Goal: Task Accomplishment & Management: Complete application form

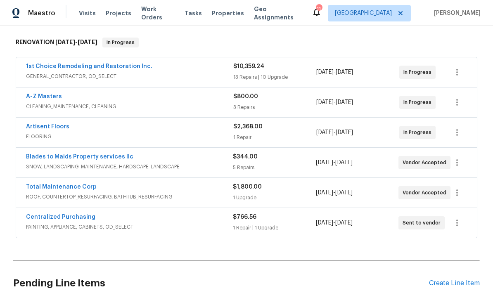
scroll to position [121, 0]
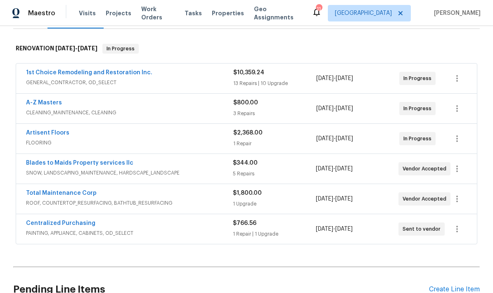
click at [64, 71] on link "1st Choice Remodeling and Restoration Inc." at bounding box center [89, 73] width 126 height 6
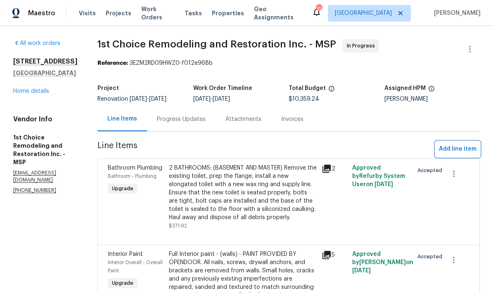
click at [464, 155] on button "Add line item" at bounding box center [458, 149] width 44 height 15
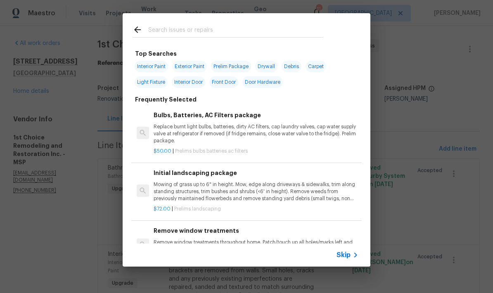
click at [242, 25] on input "text" at bounding box center [235, 31] width 175 height 12
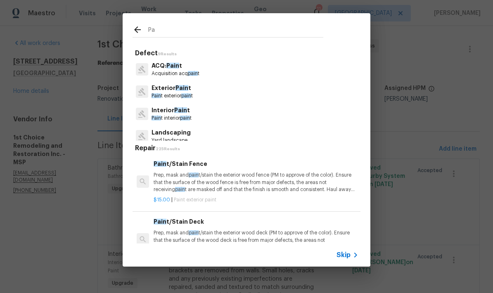
type input "P"
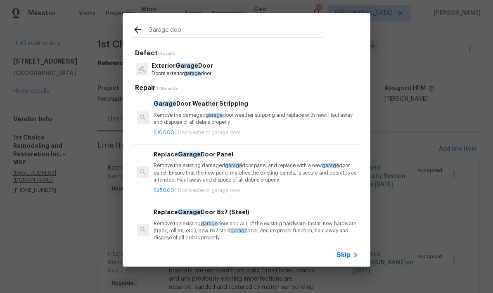
type input "Garage door"
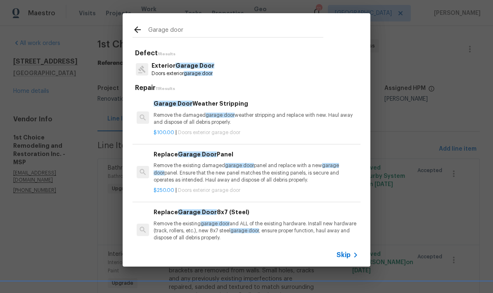
click at [210, 71] on p "Doors exterior garage door" at bounding box center [183, 73] width 63 height 7
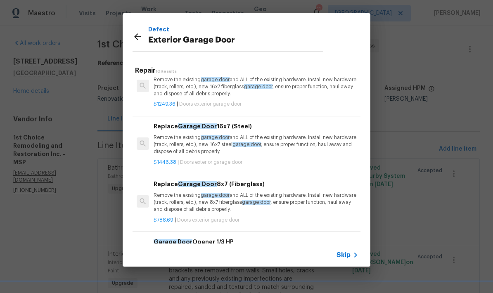
scroll to position [186, 0]
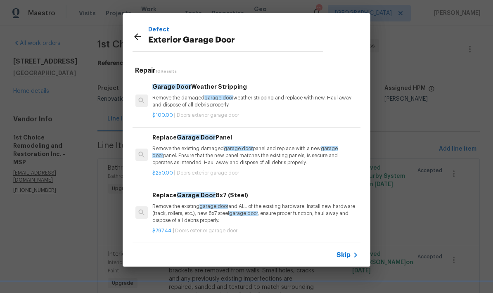
click at [134, 36] on icon at bounding box center [138, 37] width 10 height 10
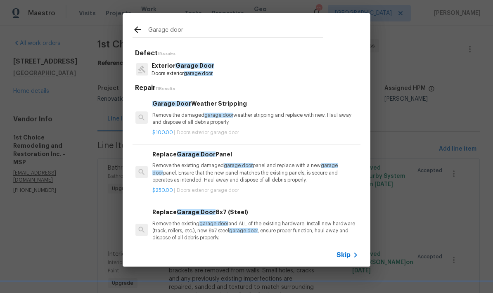
scroll to position [0, 1]
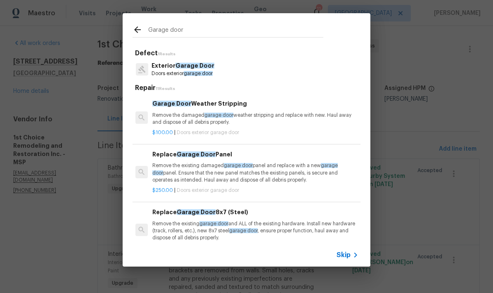
click at [171, 30] on input "Garage door" at bounding box center [235, 31] width 175 height 12
click at [167, 32] on input "Garage door" at bounding box center [235, 31] width 175 height 12
click at [167, 31] on input "Garage door" at bounding box center [235, 31] width 175 height 12
click at [170, 31] on input "Garage door" at bounding box center [235, 31] width 175 height 12
type input "Paint"
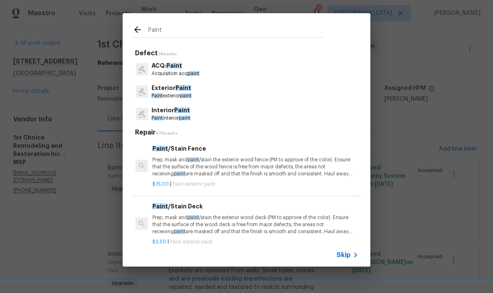
click at [183, 89] on span "Paint" at bounding box center [184, 88] width 16 height 6
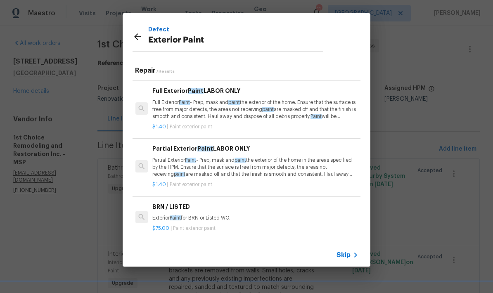
scroll to position [155, 1]
click at [234, 157] on p "Partial Exterior Paint - Prep, mask and paint the exterior of the home in the a…" at bounding box center [255, 167] width 205 height 21
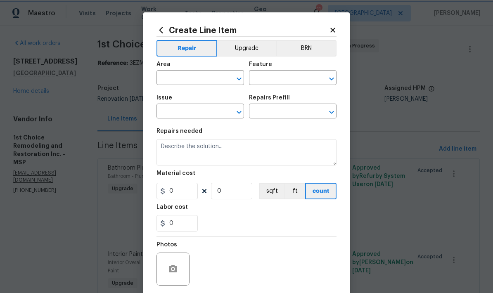
type input "Overall Paint"
type input "Exterior Paint"
type input "Partial Exterior Paint LABOR ONLY $1.40"
type textarea "Partial Exterior Paint - Prep, mask and paint the exterior of the home in the a…"
type input "1.4"
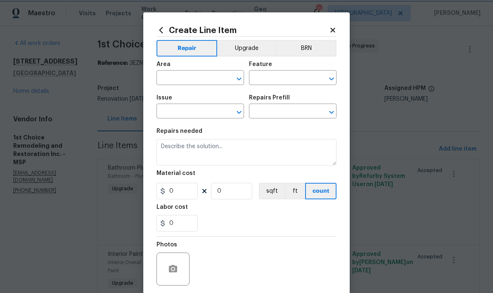
type input "1"
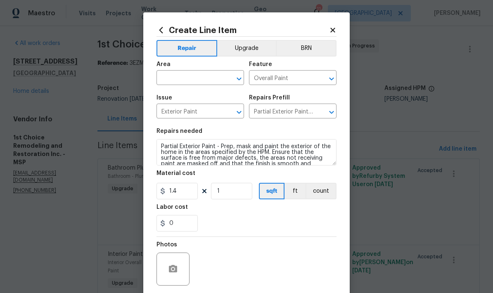
click at [199, 75] on input "text" at bounding box center [189, 78] width 64 height 13
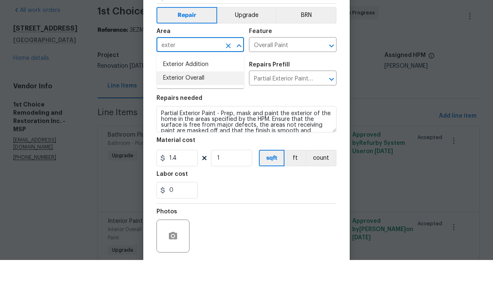
click at [195, 105] on li "Exterior Overall" at bounding box center [201, 112] width 88 height 14
type input "Exterior Overall"
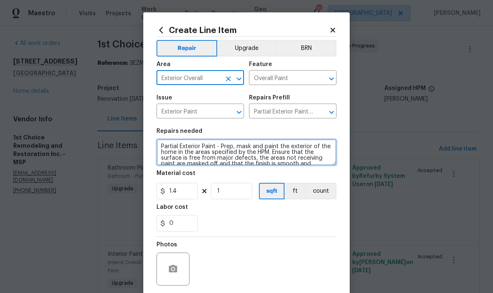
click at [170, 149] on textarea "Partial Exterior Paint - Prep, mask and paint the exterior of the home in the a…" at bounding box center [247, 152] width 180 height 26
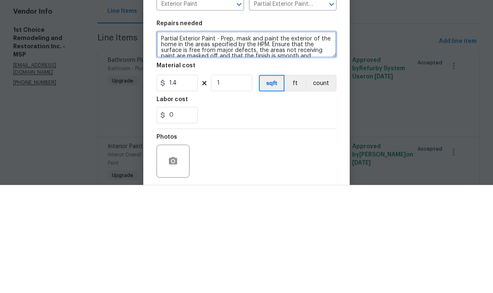
click at [170, 139] on textarea "Partial Exterior Paint - Prep, mask and paint the exterior of the home in the a…" at bounding box center [247, 152] width 180 height 26
click at [168, 139] on textarea "Partial Exterior Paint - Prep, mask and paint the exterior of the home in the a…" at bounding box center [247, 152] width 180 height 26
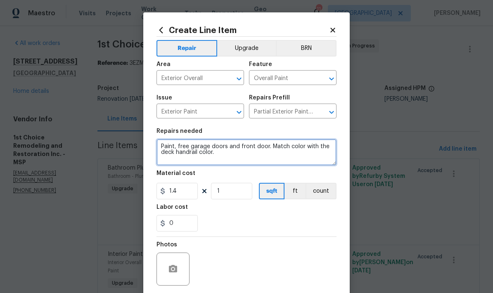
click at [186, 144] on textarea "Paint, free garage doors and front door. Match color with the deck handrail col…" at bounding box center [247, 152] width 180 height 26
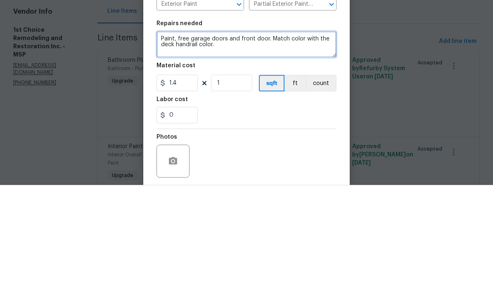
click at [191, 139] on textarea "Paint, free garage doors and front door. Match color with the deck handrail col…" at bounding box center [247, 152] width 180 height 26
click at [260, 139] on textarea "Paint, 3 garage doors and front door. Match color with the deck handrail color." at bounding box center [247, 152] width 180 height 26
click at [262, 139] on textarea "Paint, 3 garage doors and front door. Match color with the deck handrail color." at bounding box center [247, 152] width 180 height 26
click at [233, 139] on textarea "Paint, 3 garage doors and front door. Match color with the deck handrail color." at bounding box center [247, 152] width 180 height 26
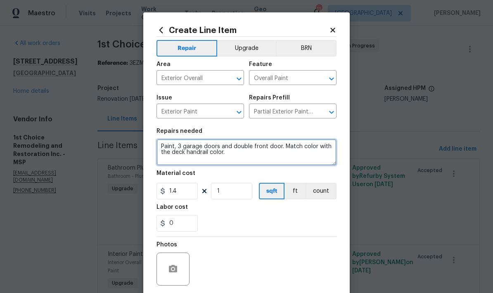
type textarea "Paint, 3 garage doors and double front door. Match color with the deck handrail…"
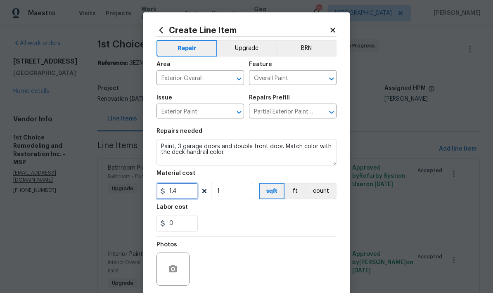
click at [188, 195] on input "1.4" at bounding box center [177, 191] width 41 height 17
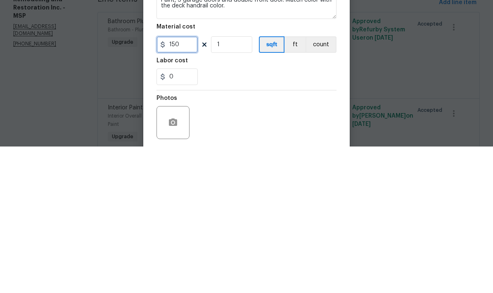
type input "150"
click at [229, 183] on input "1" at bounding box center [231, 191] width 41 height 17
type input "4"
click at [225, 215] on div "0" at bounding box center [247, 223] width 180 height 17
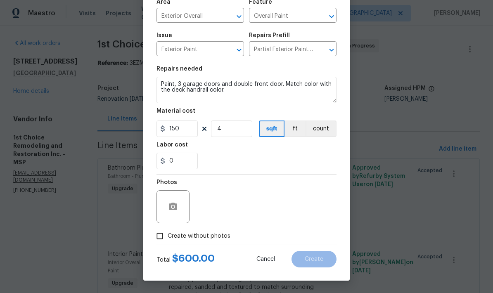
scroll to position [64, 0]
click at [176, 209] on icon "button" at bounding box center [173, 206] width 8 height 7
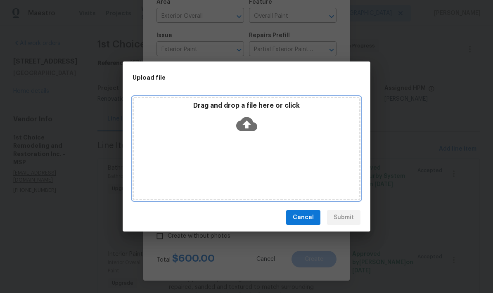
click at [315, 161] on div "Drag and drop a file here or click" at bounding box center [247, 148] width 228 height 103
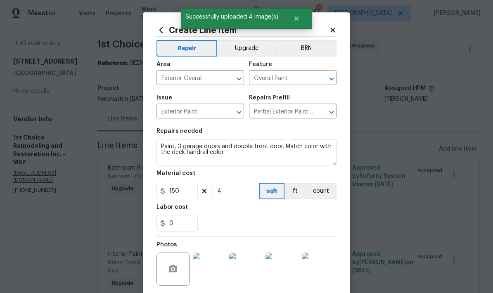
scroll to position [64, 0]
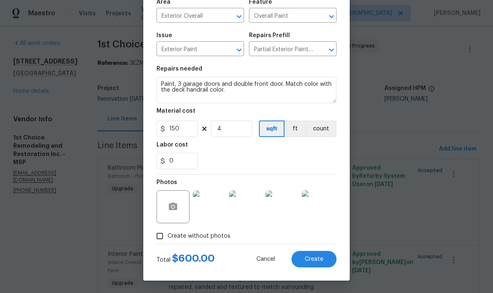
click at [320, 266] on button "Create" at bounding box center [314, 259] width 45 height 17
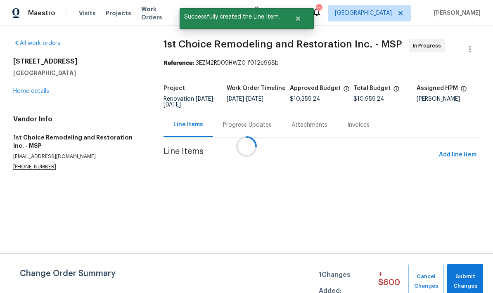
scroll to position [0, 0]
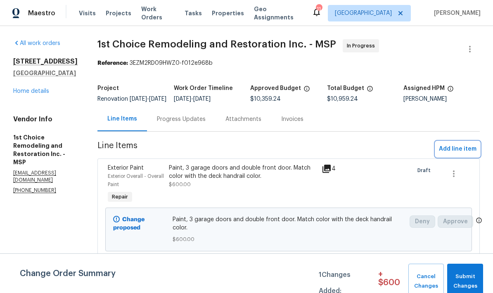
click at [461, 154] on span "Add line item" at bounding box center [458, 149] width 38 height 10
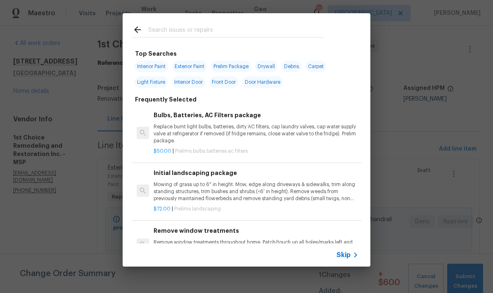
click at [172, 30] on input "text" at bounding box center [235, 31] width 175 height 12
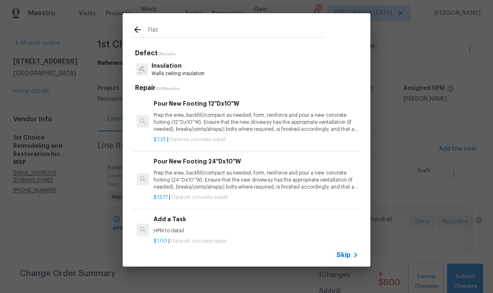
click at [174, 27] on input "Flat" at bounding box center [235, 31] width 175 height 12
type input "F"
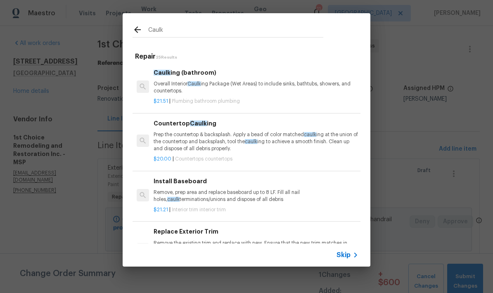
type input "Caulk"
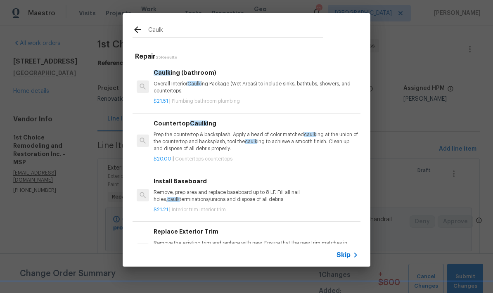
click at [140, 28] on icon at bounding box center [138, 30] width 10 height 10
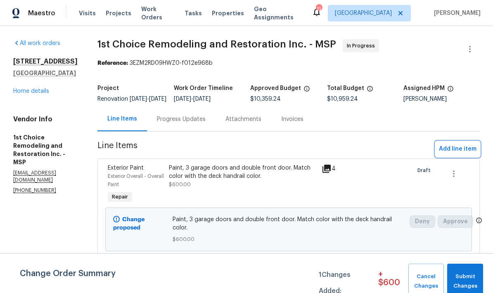
click at [468, 155] on span "Add line item" at bounding box center [458, 149] width 38 height 10
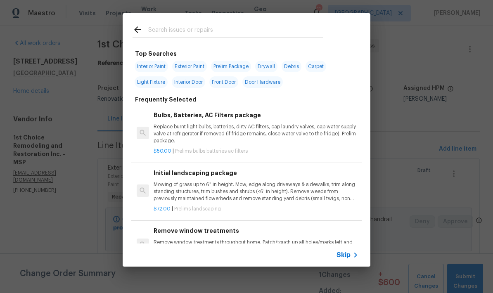
click at [191, 28] on input "text" at bounding box center [235, 31] width 175 height 12
type input "Apron"
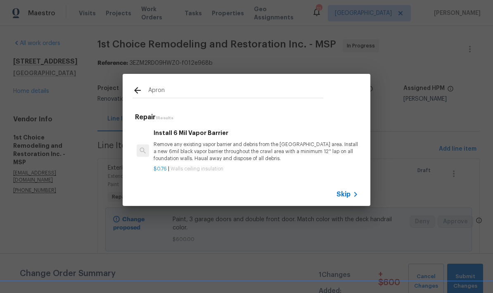
click at [344, 198] on span "Skip" at bounding box center [344, 195] width 14 height 8
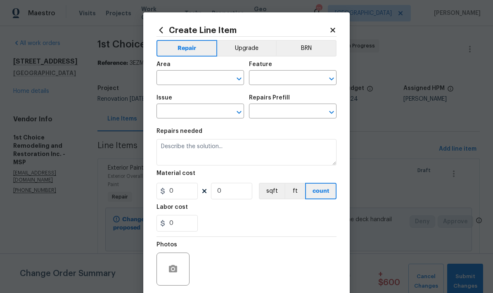
click at [164, 30] on icon at bounding box center [161, 30] width 9 height 9
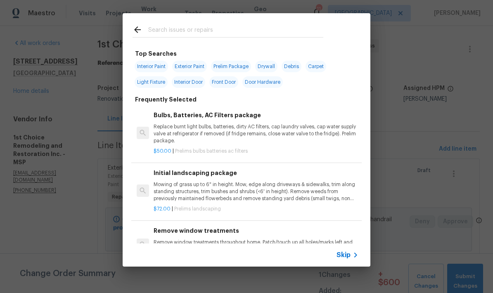
click at [246, 25] on input "text" at bounding box center [235, 31] width 175 height 12
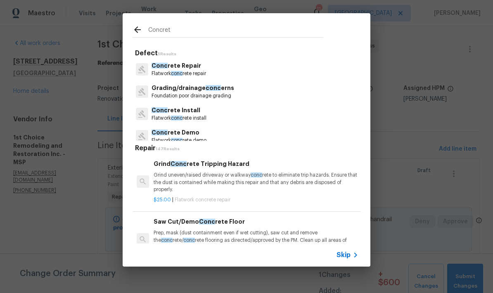
type input "Concrete"
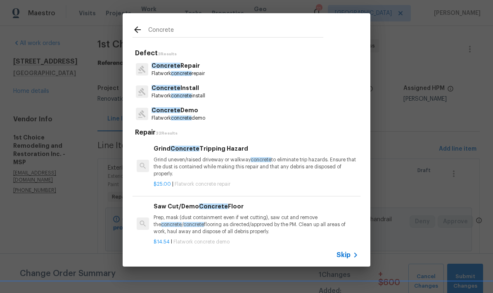
click at [199, 65] on p "Concrete Repair" at bounding box center [178, 66] width 53 height 9
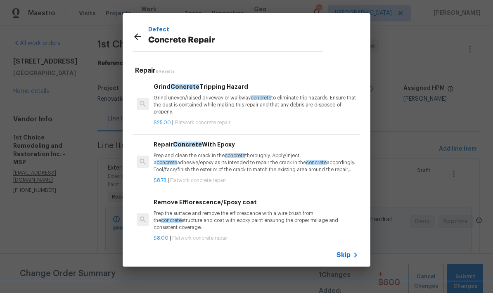
click at [196, 159] on p "Prep and clean the crack in the concrete thoroughly. Apply/inject a concrete ad…" at bounding box center [256, 163] width 205 height 21
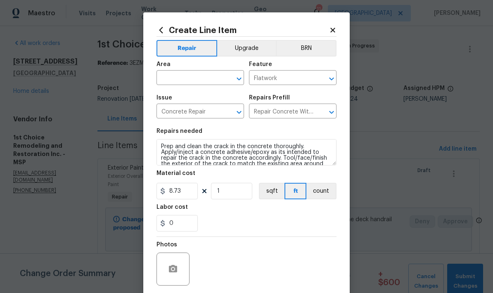
click at [206, 80] on input "text" at bounding box center [189, 78] width 64 height 13
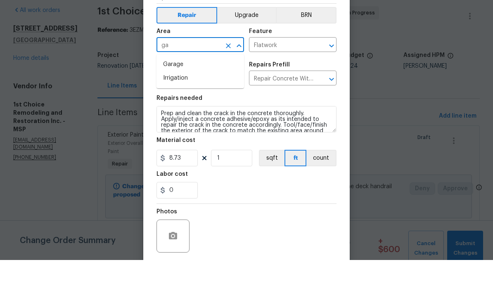
type input "g"
type input "d"
click at [209, 105] on li "Exterior Overall" at bounding box center [201, 112] width 88 height 14
type input "Exterior Overall"
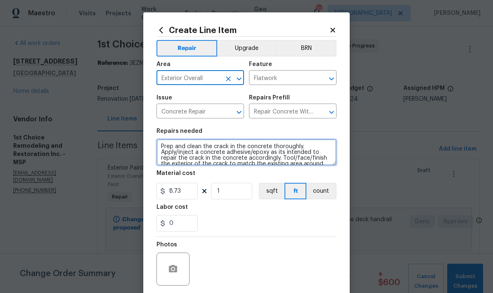
click at [172, 153] on textarea "Prep and clean the crack in the concrete thoroughly. Apply/inject a concrete ad…" at bounding box center [247, 152] width 180 height 26
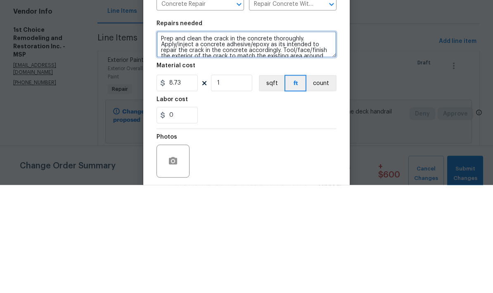
click at [172, 139] on textarea "Prep and clean the crack in the concrete thoroughly. Apply/inject a concrete ad…" at bounding box center [247, 152] width 180 height 26
click at [174, 139] on textarea "Prep and clean the crack in the concrete thoroughly. Apply/inject a concrete ad…" at bounding box center [247, 152] width 180 height 26
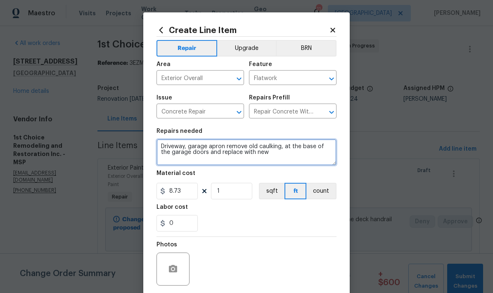
click at [188, 147] on textarea "Driveway, garage apron remove old caulking, at the base of the garage doors and…" at bounding box center [247, 152] width 180 height 26
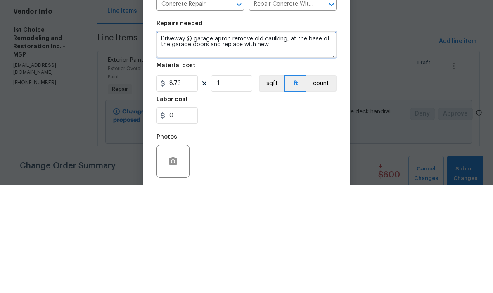
click at [224, 139] on textarea "Driveway @ garage apron remove old caulking, at the base of the garage doors an…" at bounding box center [247, 152] width 180 height 26
click at [291, 139] on textarea "Driveway @ garage apron: remove old caulking, at the base of the garage doors a…" at bounding box center [247, 152] width 180 height 26
type textarea "Driveway @ garage apron: remove old caulking, at the base of the garage doors a…"
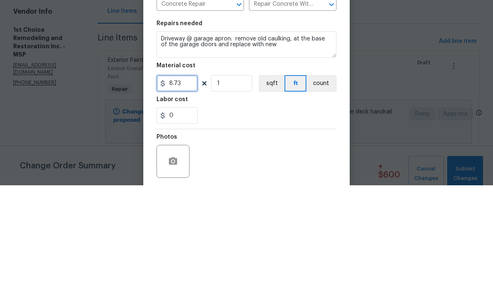
click at [188, 183] on input "8.73" at bounding box center [177, 191] width 41 height 17
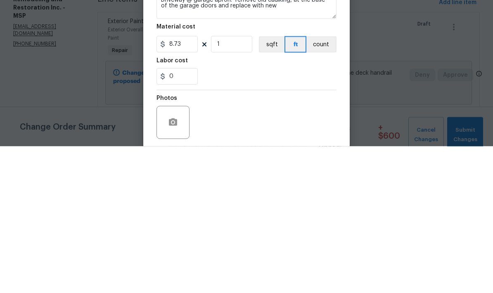
click at [242, 171] on div "Material cost" at bounding box center [247, 176] width 180 height 11
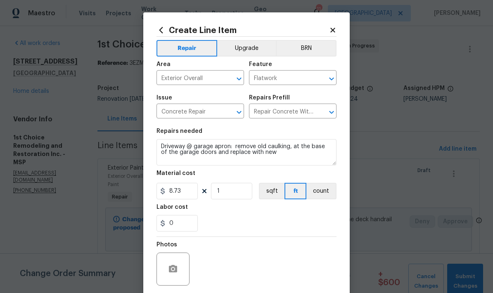
click at [229, 66] on div "Area" at bounding box center [201, 67] width 88 height 11
click at [241, 195] on input "1" at bounding box center [231, 191] width 41 height 17
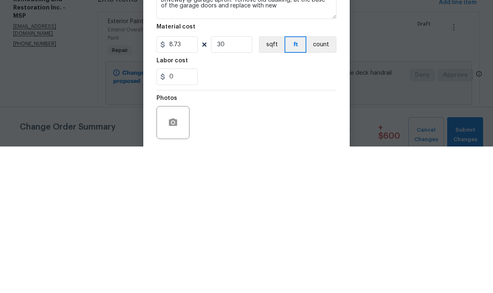
click at [294, 215] on div "0" at bounding box center [247, 223] width 180 height 17
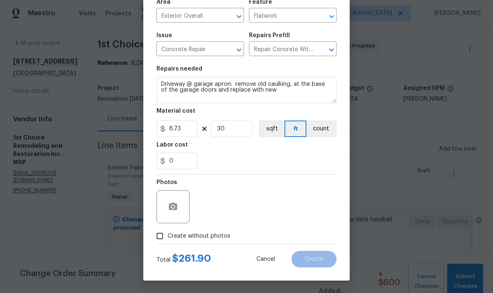
scroll to position [64, 0]
click at [234, 130] on input "30" at bounding box center [231, 129] width 41 height 17
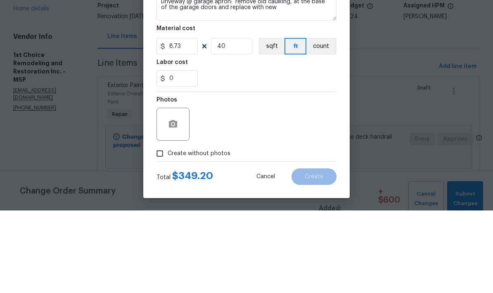
click at [307, 142] on div "Labor cost" at bounding box center [247, 147] width 180 height 11
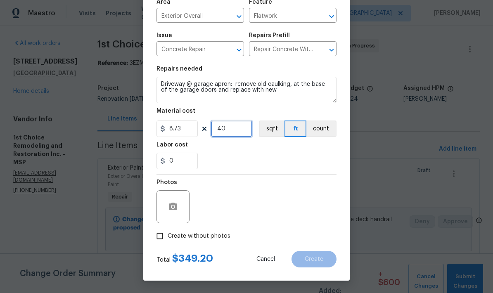
click at [246, 122] on input "40" at bounding box center [231, 129] width 41 height 17
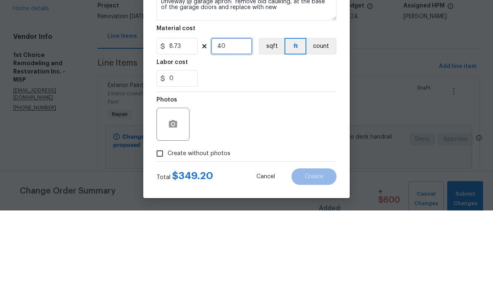
click at [234, 121] on input "40" at bounding box center [231, 129] width 41 height 17
click at [233, 121] on input "40" at bounding box center [231, 129] width 41 height 17
click at [241, 121] on input "40" at bounding box center [231, 129] width 41 height 17
type input "30"
click at [305, 153] on div "0" at bounding box center [247, 161] width 180 height 17
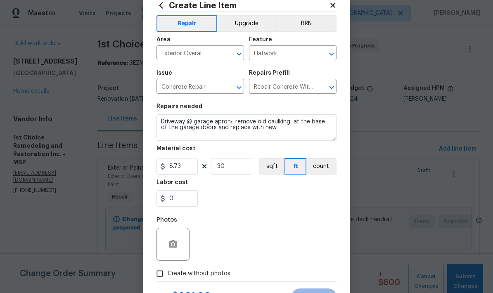
scroll to position [57, 0]
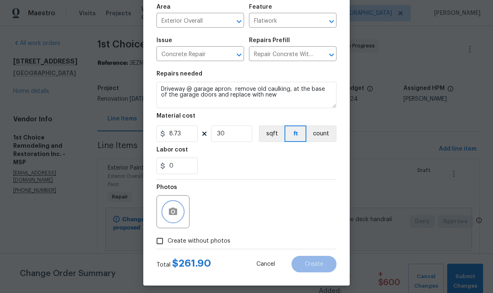
click at [174, 207] on button "button" at bounding box center [173, 212] width 20 height 20
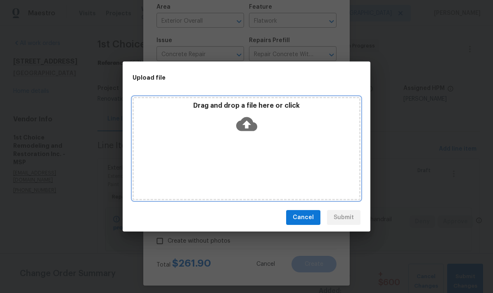
click at [305, 139] on div "Drag and drop a file here or click" at bounding box center [247, 148] width 228 height 103
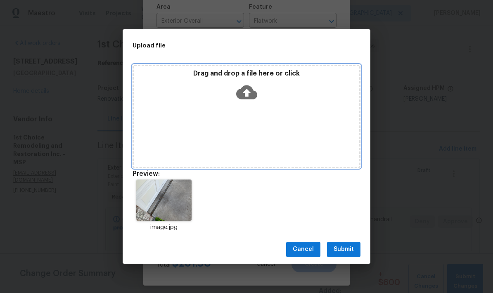
click at [297, 123] on div "Drag and drop a file here or click" at bounding box center [247, 116] width 228 height 103
click at [313, 124] on div "Drag and drop a file here or click" at bounding box center [247, 116] width 228 height 103
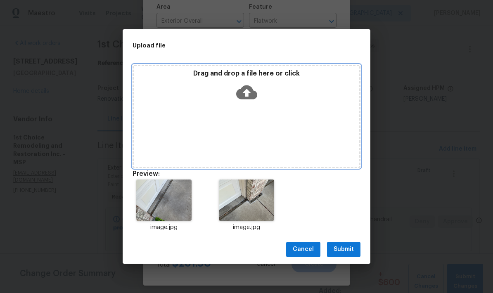
click at [306, 119] on div "Drag and drop a file here or click" at bounding box center [247, 116] width 228 height 103
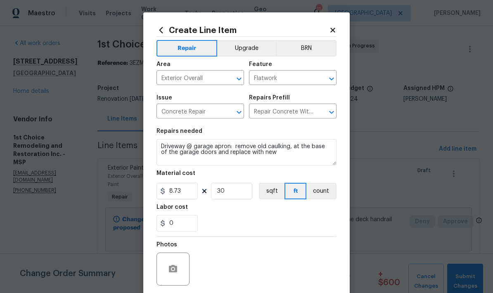
scroll to position [57, 0]
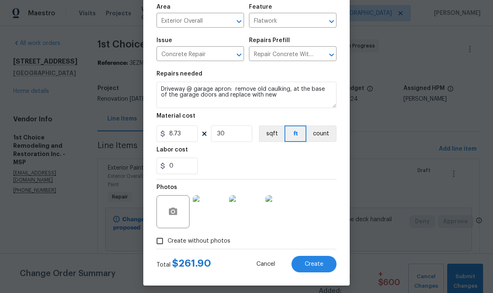
click at [317, 267] on span "Create" at bounding box center [314, 265] width 19 height 6
type input "0"
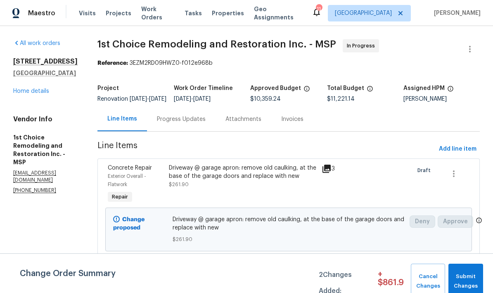
scroll to position [0, 0]
click at [464, 154] on span "Add line item" at bounding box center [458, 149] width 38 height 10
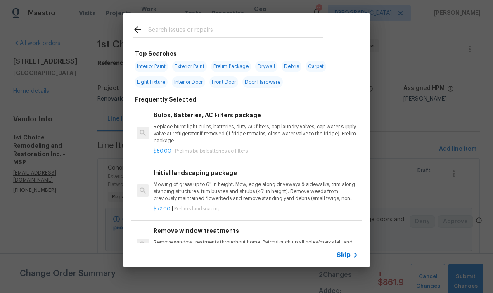
click at [298, 23] on div at bounding box center [228, 29] width 211 height 33
click at [300, 21] on div at bounding box center [228, 29] width 211 height 33
click at [272, 27] on input "text" at bounding box center [235, 31] width 175 height 12
type input "Hardware"
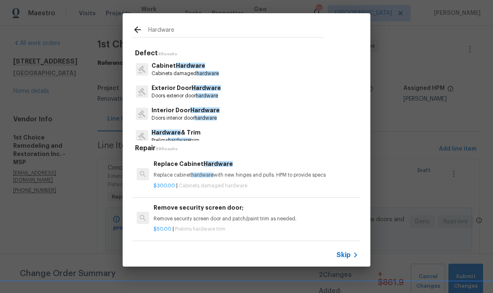
click at [207, 88] on span "Hardware" at bounding box center [206, 88] width 29 height 6
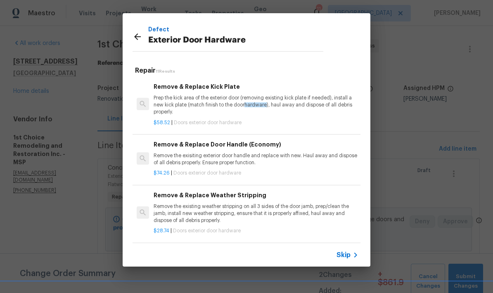
click at [230, 98] on p "Prep the kick area of the exterior door (removing existing kick plate if needed…" at bounding box center [256, 105] width 205 height 21
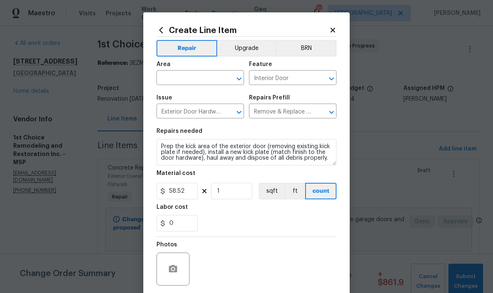
click at [214, 79] on input "text" at bounding box center [189, 78] width 64 height 13
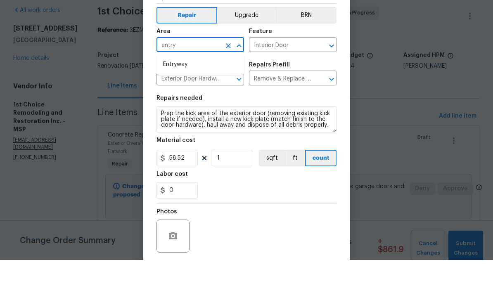
click at [201, 91] on li "Entryway" at bounding box center [201, 98] width 88 height 14
type input "Entryway"
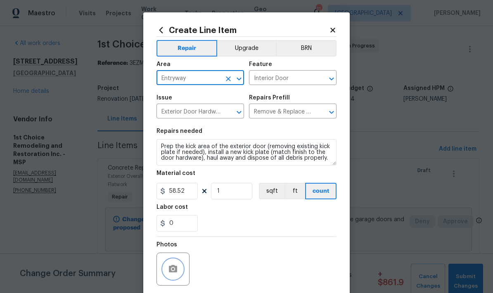
click at [171, 268] on icon "button" at bounding box center [173, 268] width 8 height 7
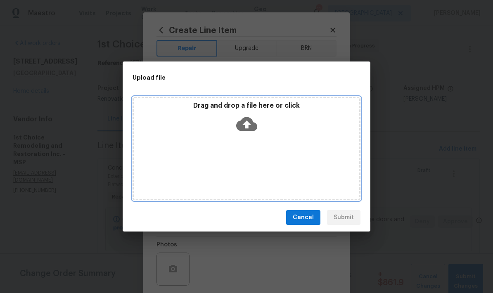
click at [305, 145] on div "Drag and drop a file here or click" at bounding box center [247, 148] width 228 height 103
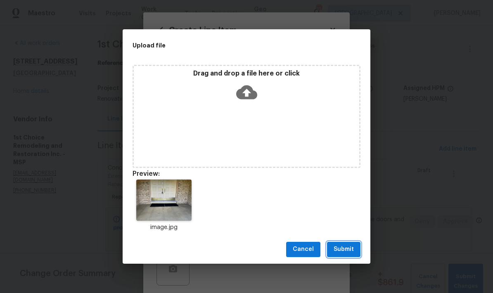
click at [352, 248] on span "Submit" at bounding box center [344, 250] width 20 height 10
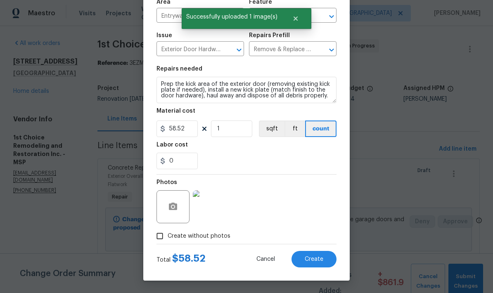
click at [325, 263] on button "Create" at bounding box center [314, 259] width 45 height 17
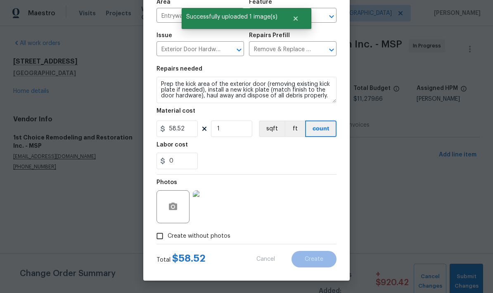
scroll to position [0, 0]
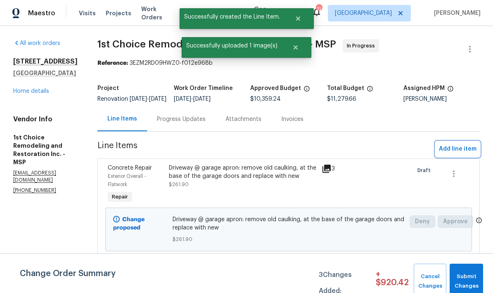
click at [468, 157] on button "Add line item" at bounding box center [458, 149] width 44 height 15
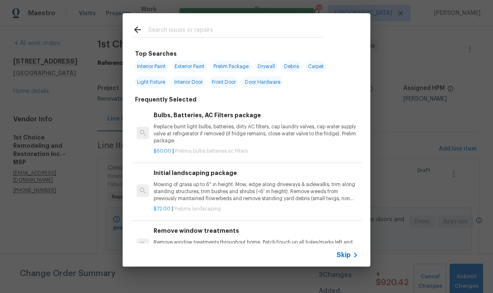
click at [255, 34] on input "text" at bounding box center [235, 31] width 175 height 12
type input "Hardware"
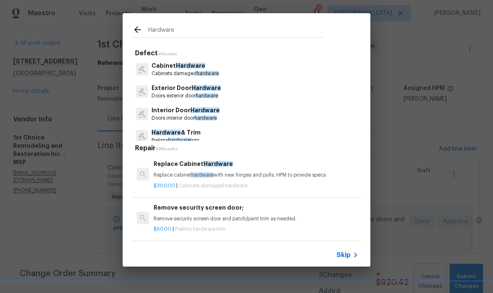
click at [191, 93] on p "Doors exterior door hardware" at bounding box center [186, 96] width 69 height 7
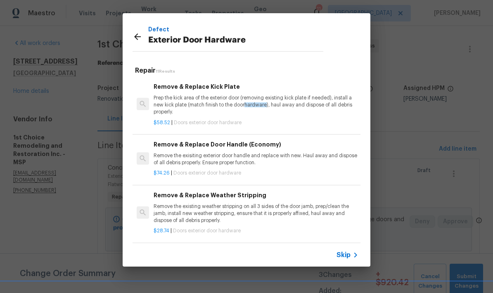
click at [238, 154] on p "Remove the exisiting exterior door handle and replace with new. Haul away and d…" at bounding box center [256, 160] width 205 height 14
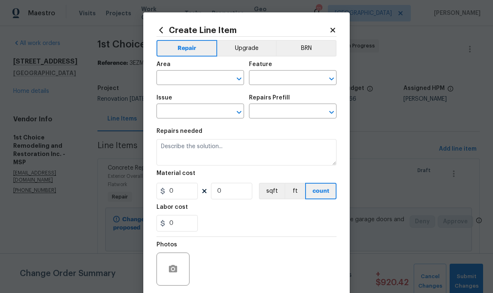
type input "Interior Door"
type input "Exterior Door Hardware"
type input "Remove & Replace Door Handle (Economy) $74.26"
type textarea "Remove the exisiting exterior door handle and replace with new. Haul away and d…"
type input "74.26"
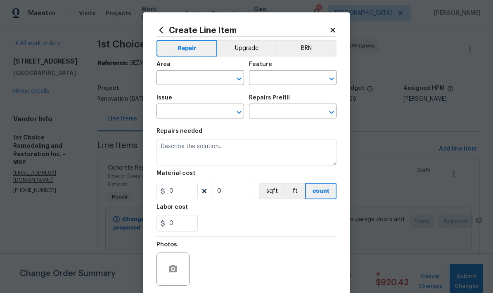
type input "1"
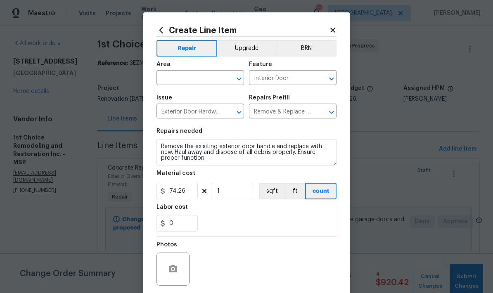
click at [205, 78] on input "text" at bounding box center [189, 78] width 64 height 13
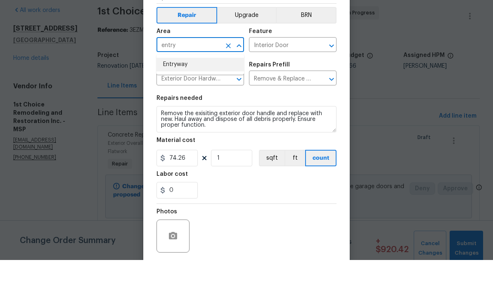
click at [191, 91] on li "Entryway" at bounding box center [201, 98] width 88 height 14
type input "Entryway"
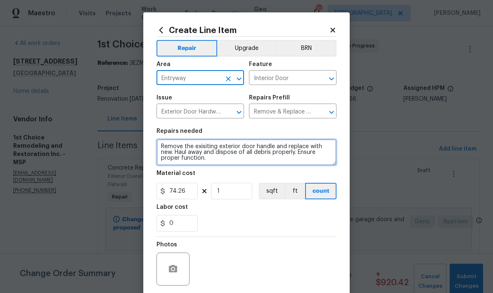
click at [162, 148] on textarea "Remove the exisiting exterior door handle and replace with new. Haul away and d…" at bounding box center [247, 152] width 180 height 26
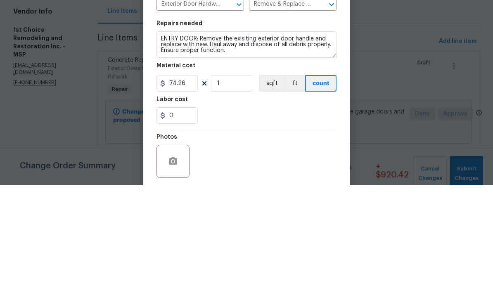
click at [307, 124] on section "Repairs needed ENTRY DOOR: Remove the exisiting exterior door handle and replac…" at bounding box center [247, 180] width 180 height 113
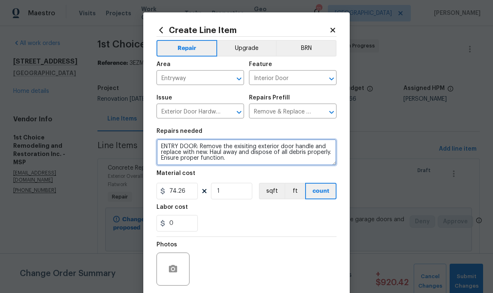
click at [255, 151] on textarea "ENTRY DOOR: Remove the exisiting exterior door handle and replace with new. Hau…" at bounding box center [247, 152] width 180 height 26
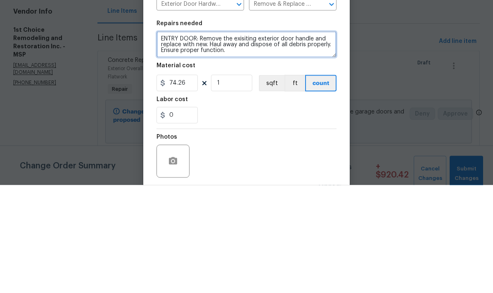
click at [252, 139] on textarea "ENTRY DOOR: Remove the exisiting exterior door handle and replace with new. Hau…" at bounding box center [247, 152] width 180 height 26
click at [248, 139] on textarea "ENTRY DOOR: Remove the exisiting exterior door handle and replace with new. Hau…" at bounding box center [247, 152] width 180 height 26
click at [251, 139] on textarea "ENTRY DOOR: Remove the exisiting exterior door handle and replace with new. Hau…" at bounding box center [247, 152] width 180 height 26
click at [255, 139] on textarea "ENTRY DOOR: Remove the exisiting exterior door handle and replace with new. Hau…" at bounding box center [247, 152] width 180 height 26
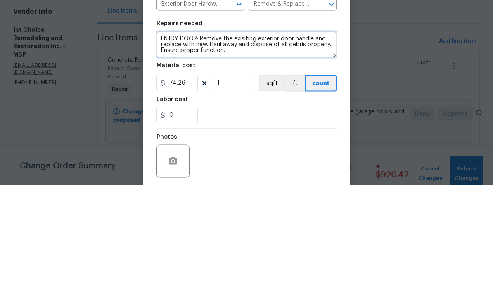
click at [248, 139] on textarea "ENTRY DOOR: Remove the exisiting exterior door handle and replace with new. Hau…" at bounding box center [247, 152] width 180 height 26
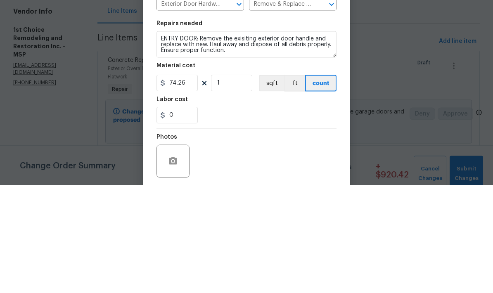
click at [310, 129] on div "Repairs needed" at bounding box center [247, 134] width 180 height 11
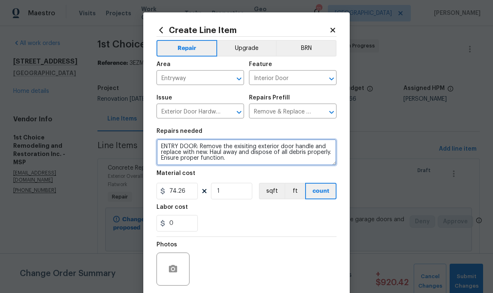
click at [246, 146] on textarea "ENTRY DOOR: Remove the exisiting exterior door handle and replace with new. Hau…" at bounding box center [247, 152] width 180 height 26
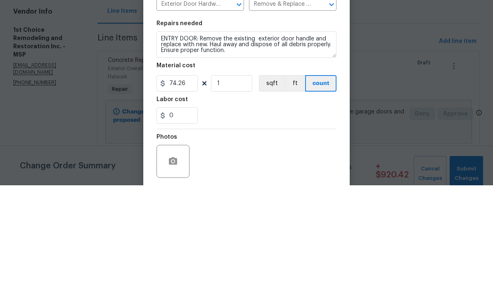
click at [294, 129] on div "Repairs needed" at bounding box center [247, 134] width 180 height 11
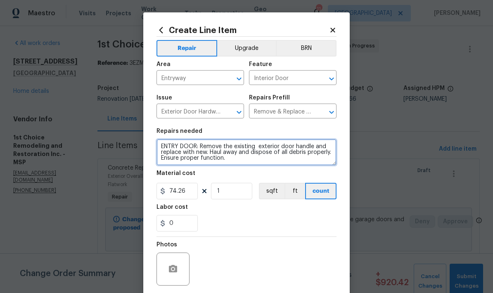
click at [209, 155] on textarea "ENTRY DOOR: Remove the existing exterior door handle and replace with new. Haul…" at bounding box center [247, 152] width 180 height 26
type textarea "ENTRY DOOR: Remove the existing exterior door handle and replace with new brush…"
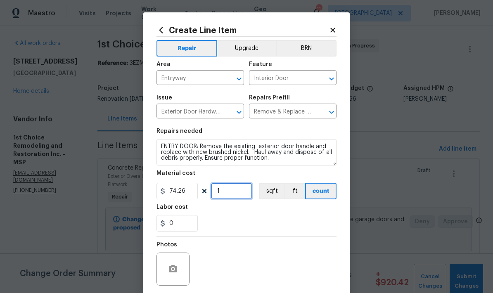
click at [236, 191] on input "1" at bounding box center [231, 191] width 41 height 17
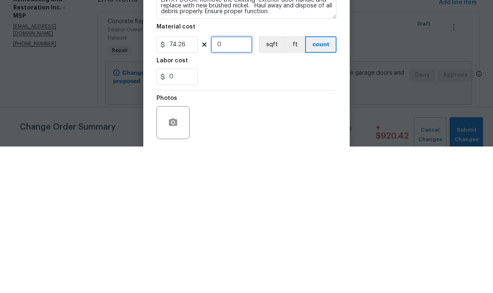
type input "2"
click at [256, 215] on div "0" at bounding box center [247, 223] width 180 height 17
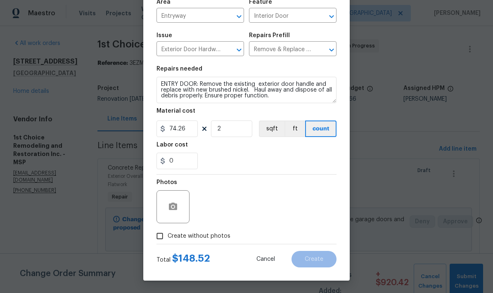
scroll to position [64, 0]
click at [173, 200] on button "button" at bounding box center [173, 207] width 20 height 20
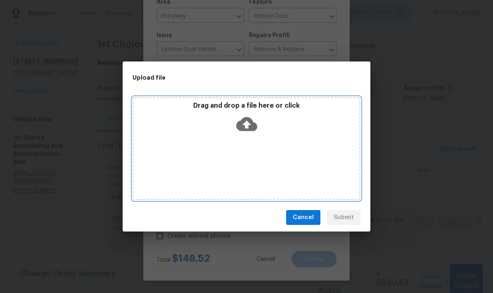
click at [292, 153] on div "Drag and drop a file here or click" at bounding box center [247, 148] width 228 height 103
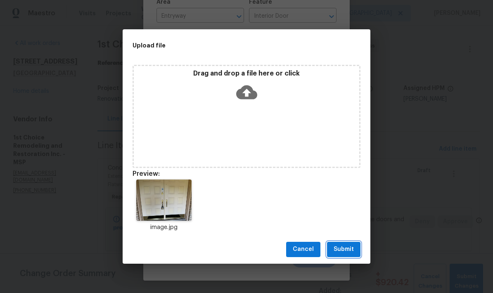
click at [354, 254] on span "Submit" at bounding box center [344, 250] width 20 height 10
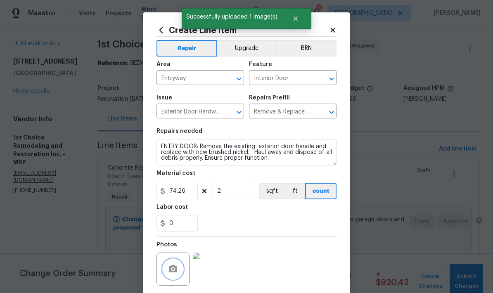
scroll to position [0, 0]
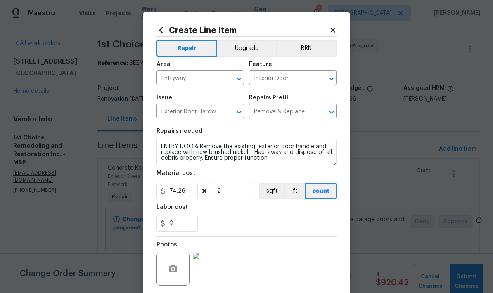
click at [249, 48] on button "Upgrade" at bounding box center [246, 48] width 59 height 17
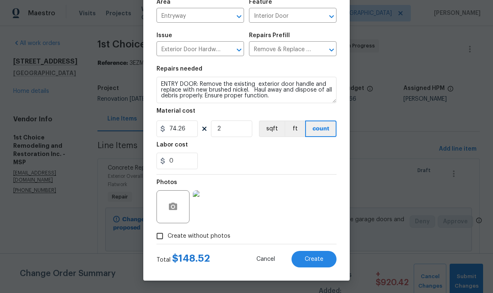
scroll to position [64, 0]
click at [332, 262] on button "Create" at bounding box center [314, 259] width 45 height 17
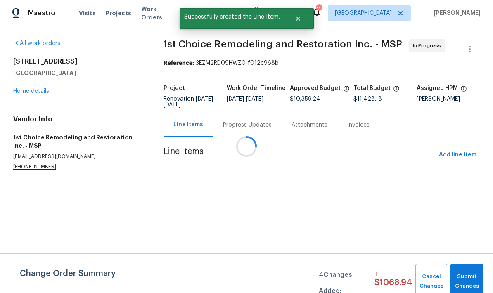
scroll to position [0, 0]
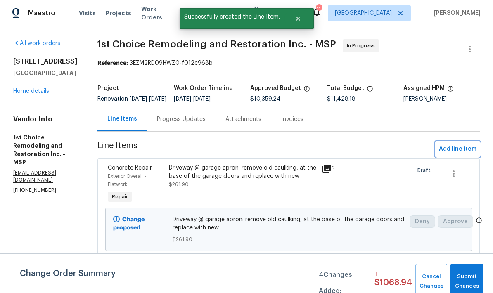
click at [461, 155] on span "Add line item" at bounding box center [458, 149] width 38 height 10
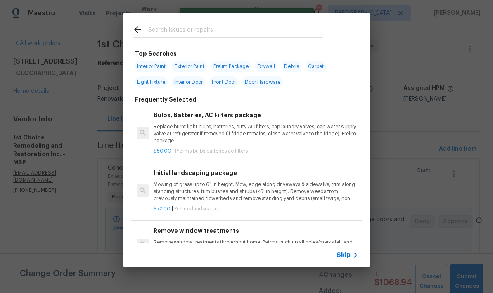
click at [233, 32] on input "text" at bounding box center [235, 31] width 175 height 12
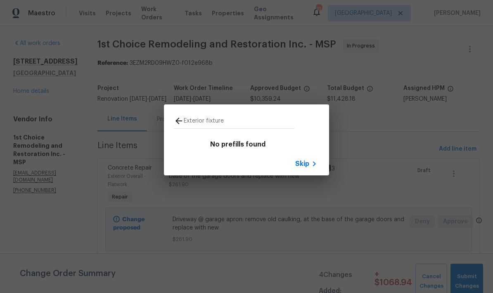
click at [191, 116] on input "Exterior fixture" at bounding box center [239, 122] width 111 height 12
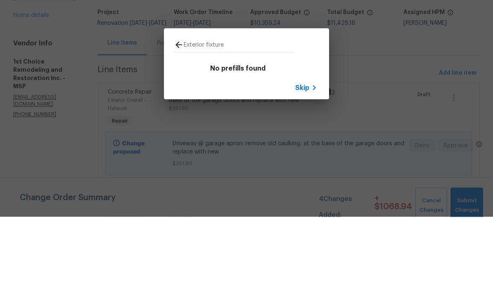
click at [223, 116] on input "Exterior fixture" at bounding box center [239, 122] width 111 height 12
click at [216, 116] on input "Exterior fixture" at bounding box center [239, 122] width 111 height 12
click at [215, 116] on input "Exterior fixture" at bounding box center [239, 122] width 111 height 12
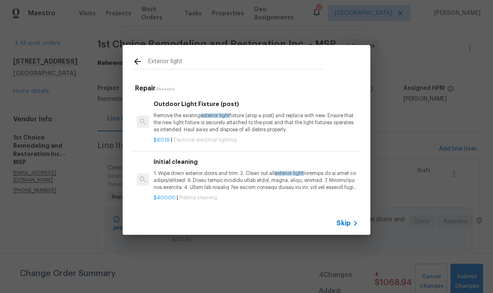
scroll to position [0, 0]
click at [212, 57] on input "Exterior light" at bounding box center [235, 63] width 175 height 12
click at [169, 62] on input "Exterior light" at bounding box center [235, 63] width 175 height 12
click at [168, 61] on input "Exterior light" at bounding box center [235, 63] width 175 height 12
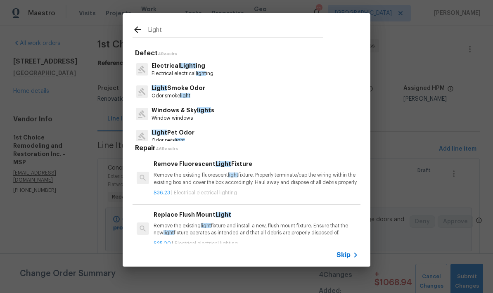
type input "Light"
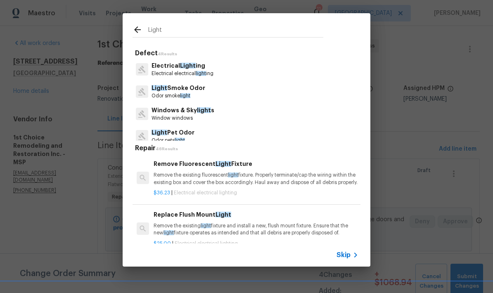
click at [194, 67] on p "Electrical Light ing" at bounding box center [183, 66] width 62 height 9
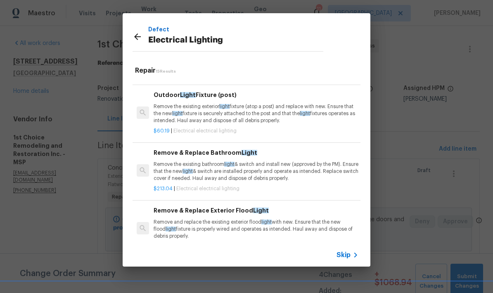
scroll to position [149, 0]
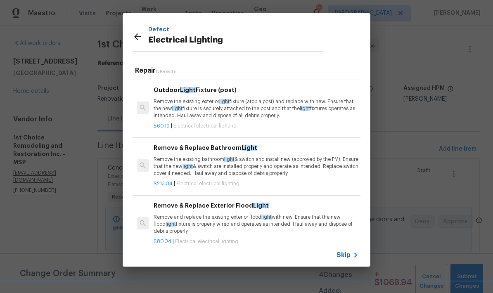
click at [260, 112] on p "Remove the existing exterior light fixture (atop a post) and replace with new. …" at bounding box center [256, 108] width 205 height 21
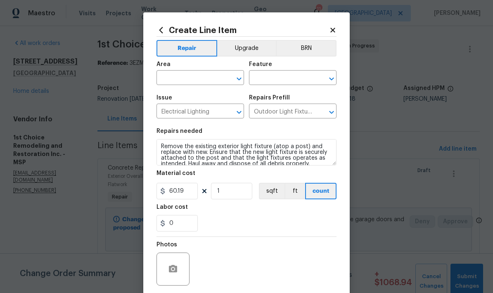
click at [213, 69] on div "Area" at bounding box center [201, 67] width 88 height 11
click at [203, 73] on input "text" at bounding box center [189, 78] width 64 height 13
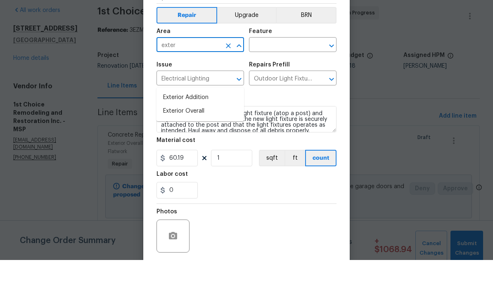
click at [207, 138] on li "Exterior Overall" at bounding box center [201, 145] width 88 height 14
type input "Exterior Overall"
click at [307, 72] on input "text" at bounding box center [281, 78] width 64 height 13
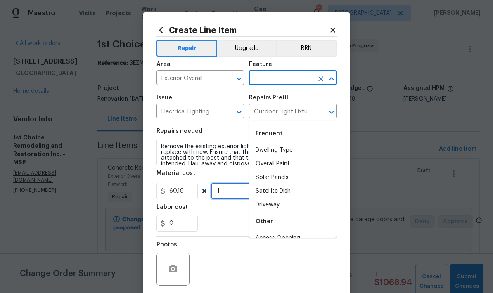
click at [225, 193] on input "1" at bounding box center [231, 191] width 41 height 17
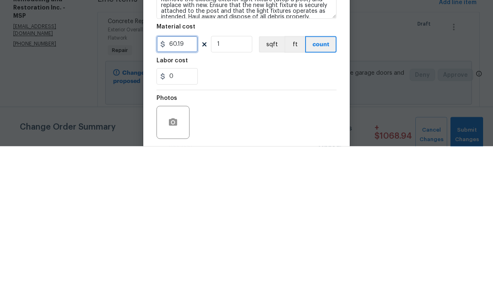
click at [186, 183] on input "60.19" at bounding box center [177, 191] width 41 height 17
type input "45"
click at [235, 183] on input "1" at bounding box center [231, 191] width 41 height 17
type input "6"
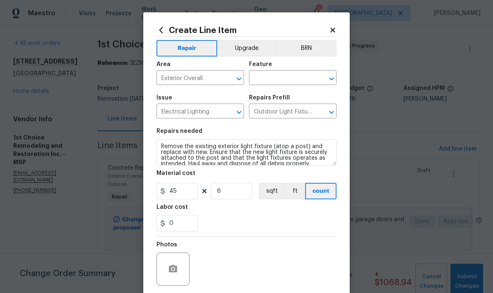
scroll to position [0, 0]
click at [298, 76] on input "text" at bounding box center [281, 78] width 64 height 13
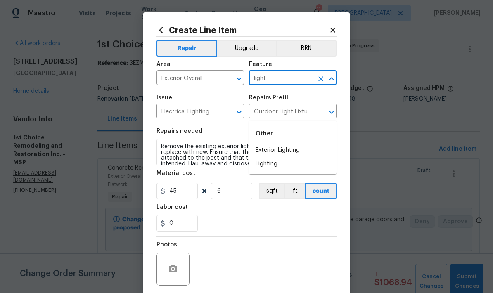
click at [305, 144] on li "Exterior Lighting" at bounding box center [293, 151] width 88 height 14
type input "Exterior Lighting"
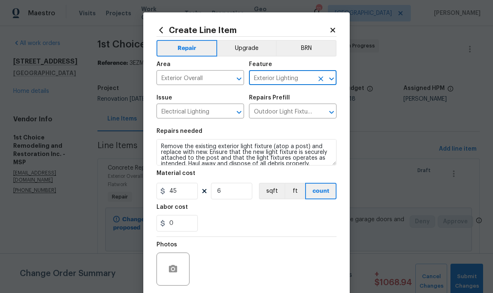
click at [290, 222] on div "0" at bounding box center [247, 223] width 180 height 17
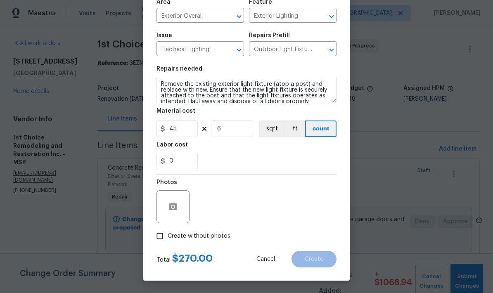
scroll to position [64, 0]
click at [172, 199] on button "button" at bounding box center [173, 207] width 20 height 20
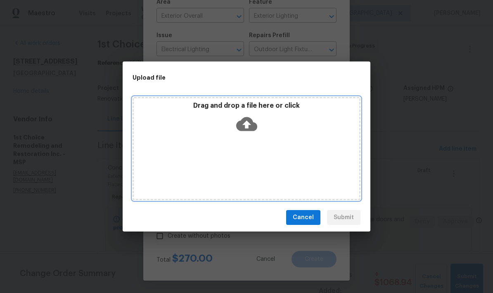
click at [273, 159] on div "Drag and drop a file here or click" at bounding box center [247, 148] width 228 height 103
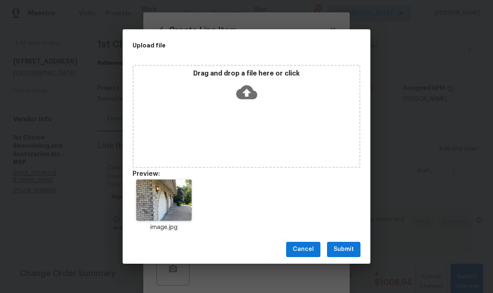
scroll to position [64, 0]
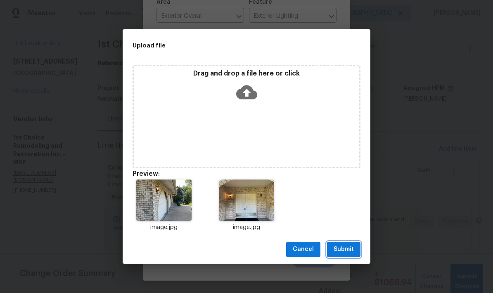
click at [350, 250] on span "Submit" at bounding box center [344, 250] width 20 height 10
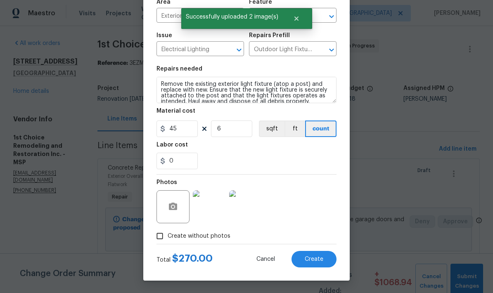
click at [325, 259] on button "Create" at bounding box center [314, 259] width 45 height 17
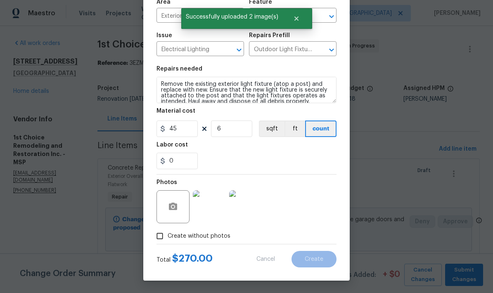
type input "0"
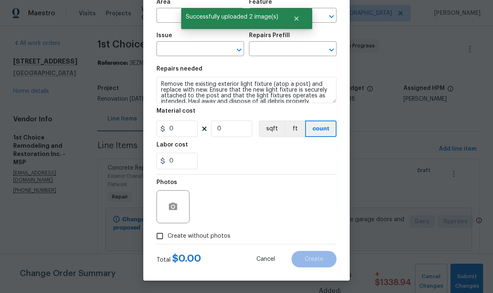
scroll to position [0, 0]
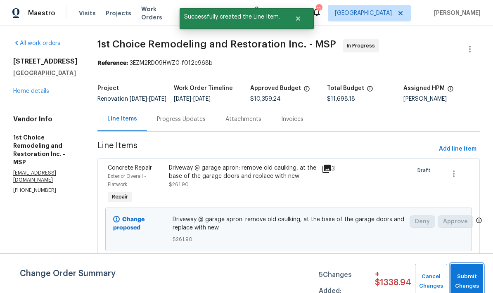
click at [471, 275] on span "Submit Changes" at bounding box center [467, 281] width 24 height 19
